Goal: Use online tool/utility: Utilize a website feature to perform a specific function

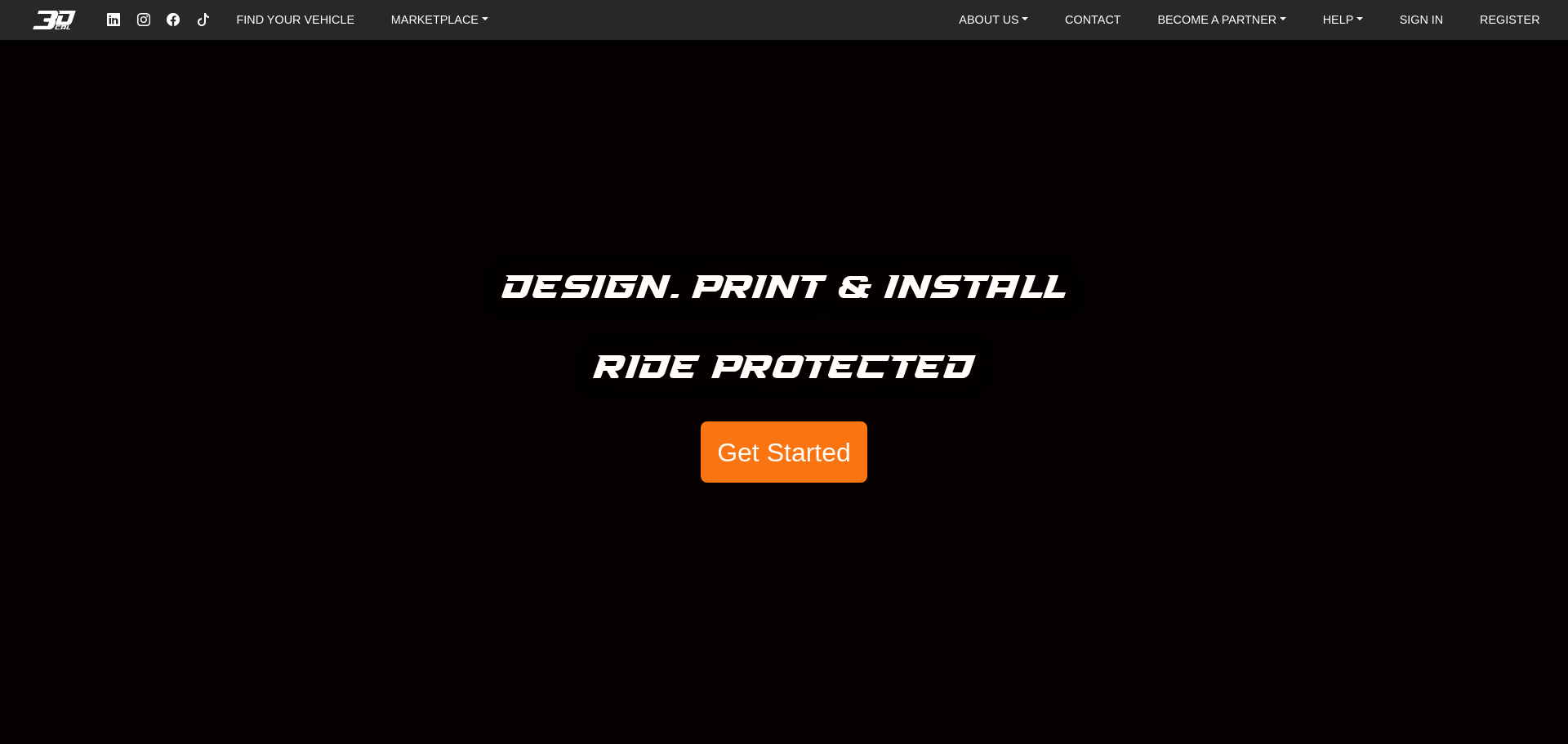
click at [826, 455] on button "Get Started" at bounding box center [783, 453] width 166 height 62
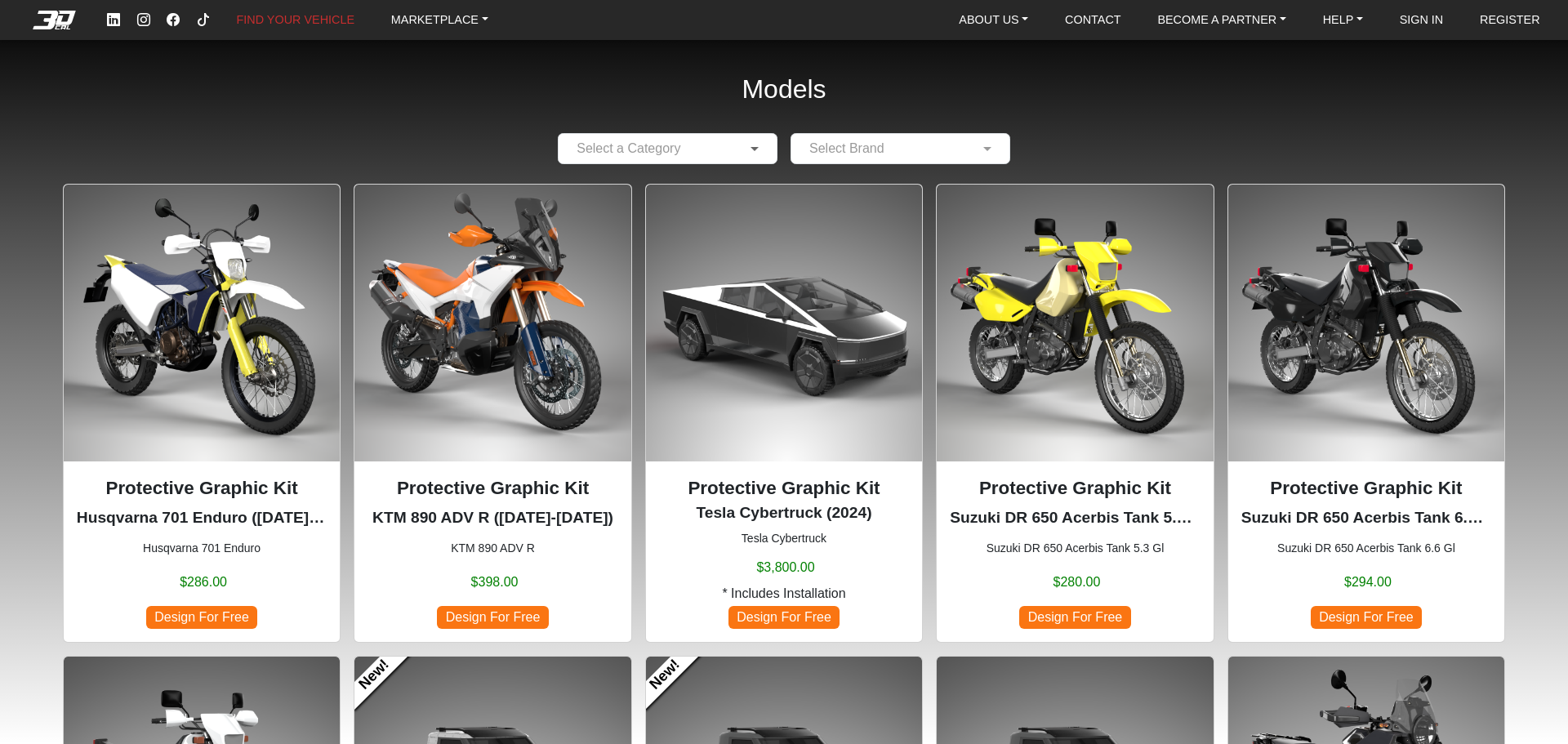
click at [749, 146] on span at bounding box center [756, 149] width 20 height 19
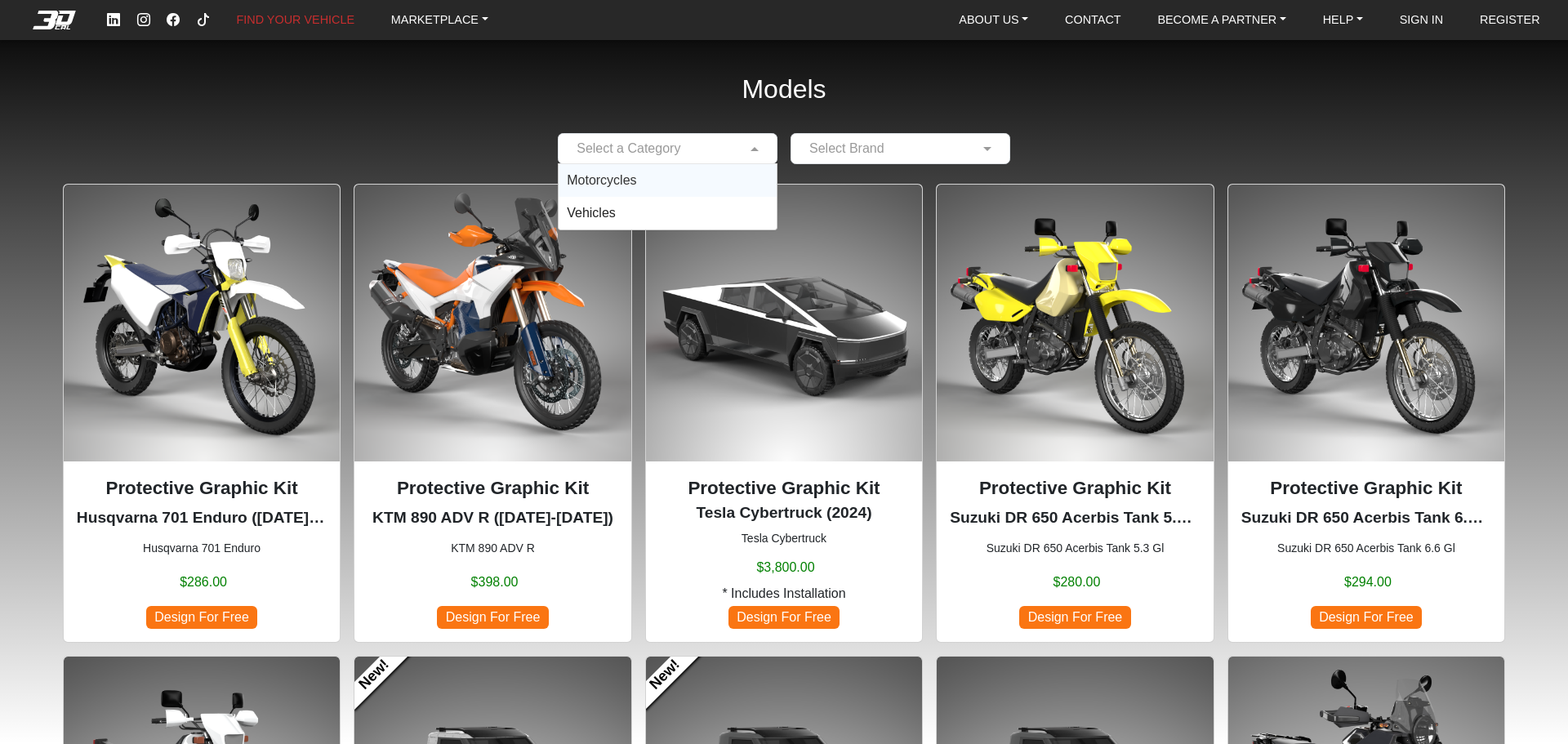
click at [697, 180] on div "Motorcycles" at bounding box center [667, 181] width 218 height 33
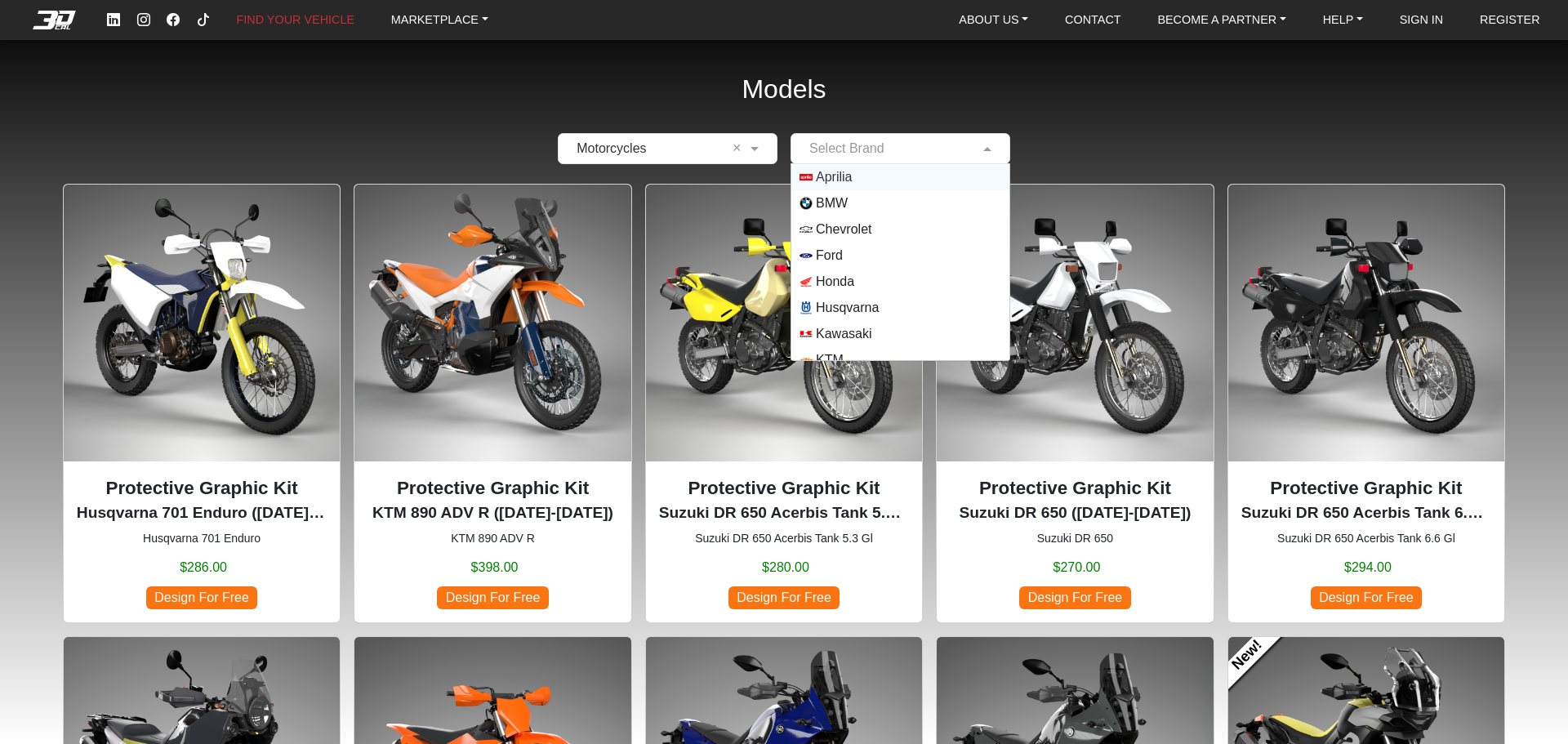
click at [975, 150] on div at bounding box center [900, 148] width 218 height 20
click at [903, 211] on div "BMW" at bounding box center [900, 203] width 218 height 26
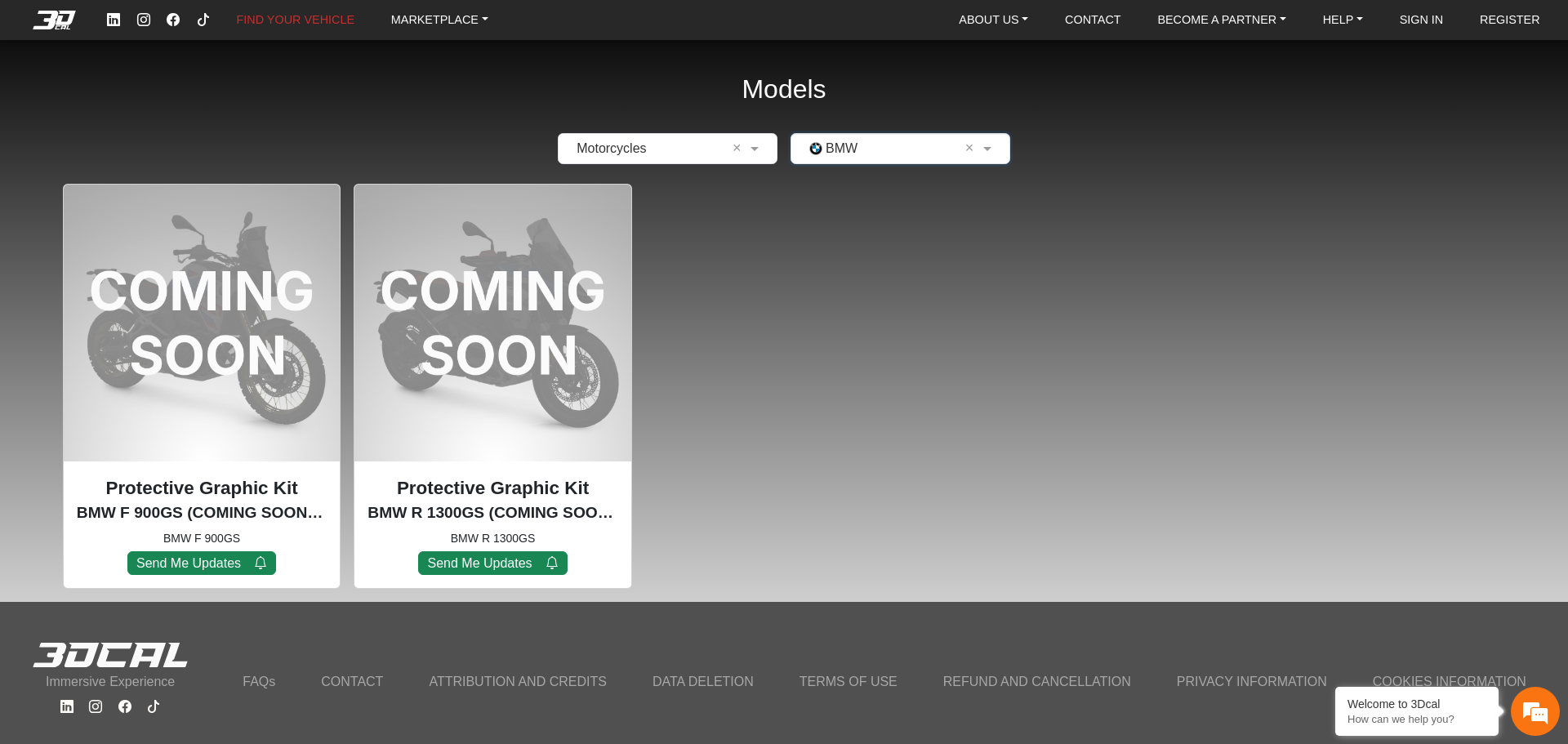
click at [875, 153] on input "text" at bounding box center [884, 149] width 169 height 19
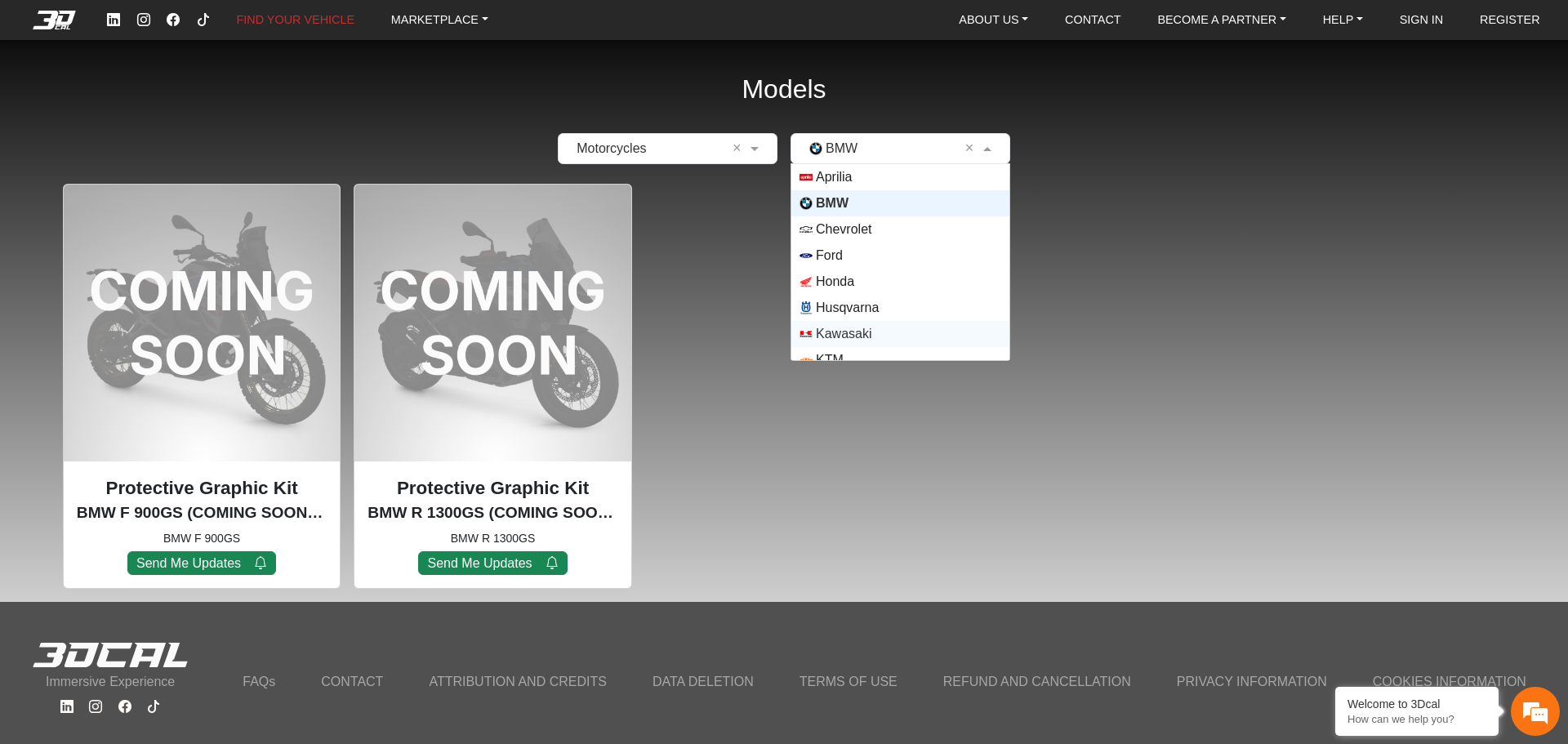
click at [870, 329] on span "Kawasaki" at bounding box center [901, 333] width 202 height 13
